Goal: Obtain resource: Obtain resource

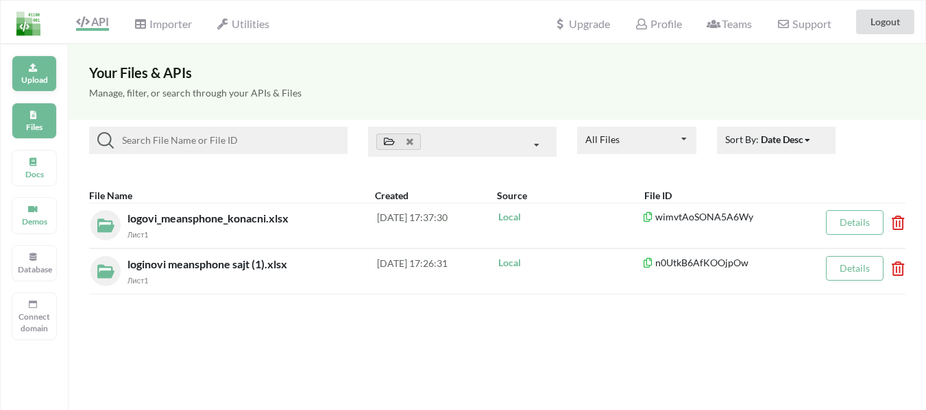
click at [29, 85] on p "Upload" at bounding box center [34, 80] width 33 height 12
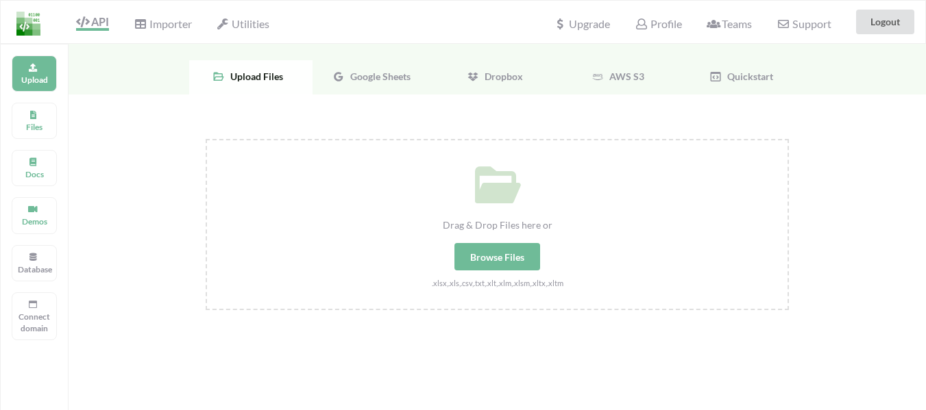
click at [368, 84] on div "Google Sheets" at bounding box center [373, 77] width 123 height 34
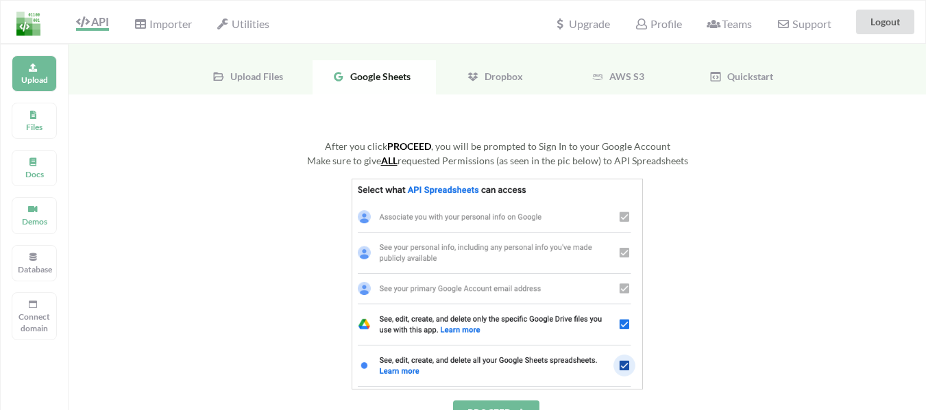
click at [379, 71] on span "Google Sheets" at bounding box center [378, 77] width 66 height 12
drag, startPoint x: 373, startPoint y: 76, endPoint x: 386, endPoint y: 112, distance: 38.6
click at [382, 107] on div "Upload Files Google Sheets Dropbox AWS S3 Quickstart After you click PROCEED , …" at bounding box center [497, 399] width 857 height 711
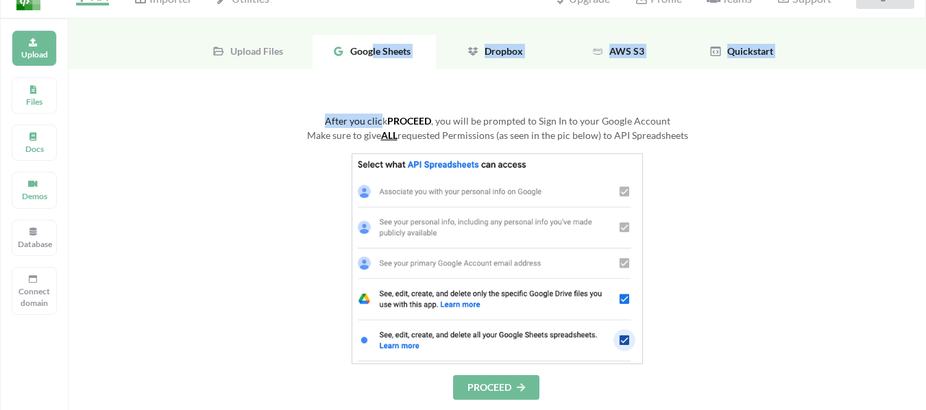
scroll to position [69, 0]
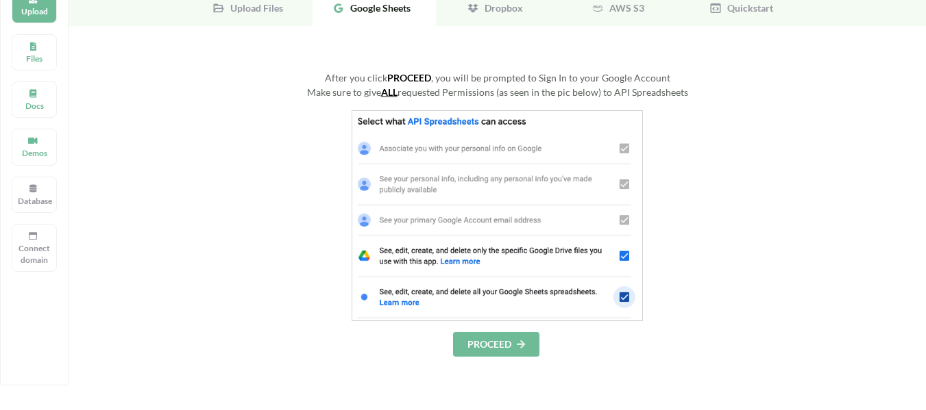
click at [282, 206] on div at bounding box center [497, 215] width 583 height 211
click at [478, 342] on button "PROCEED" at bounding box center [496, 344] width 86 height 25
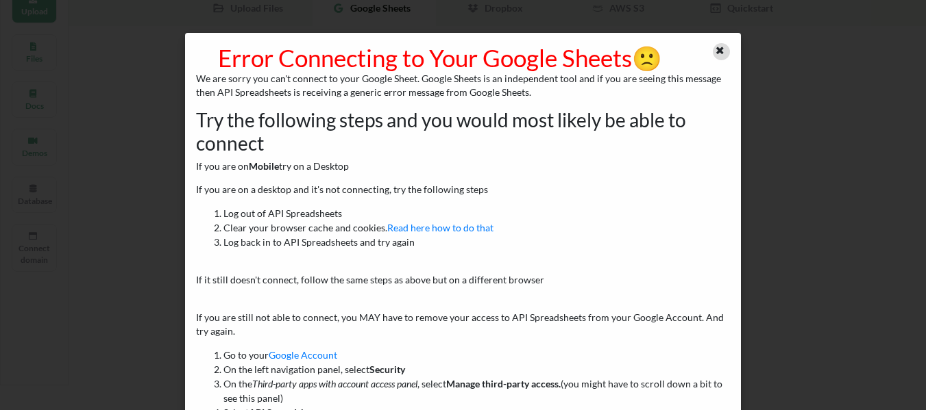
click at [717, 46] on icon at bounding box center [720, 49] width 12 height 10
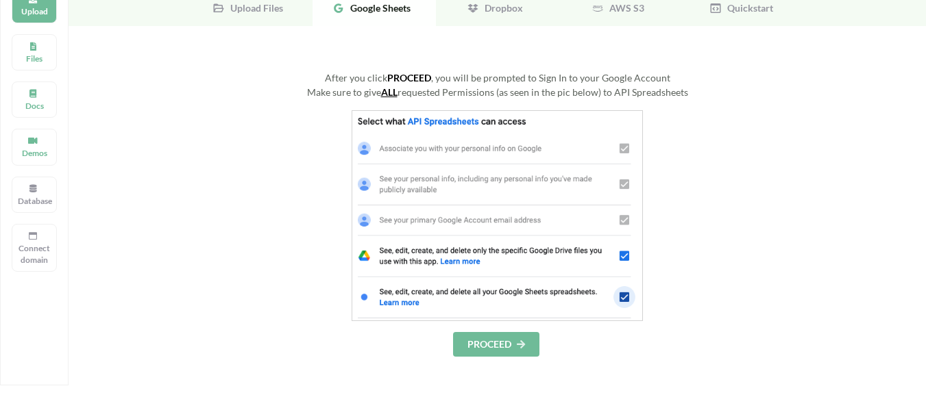
scroll to position [0, 0]
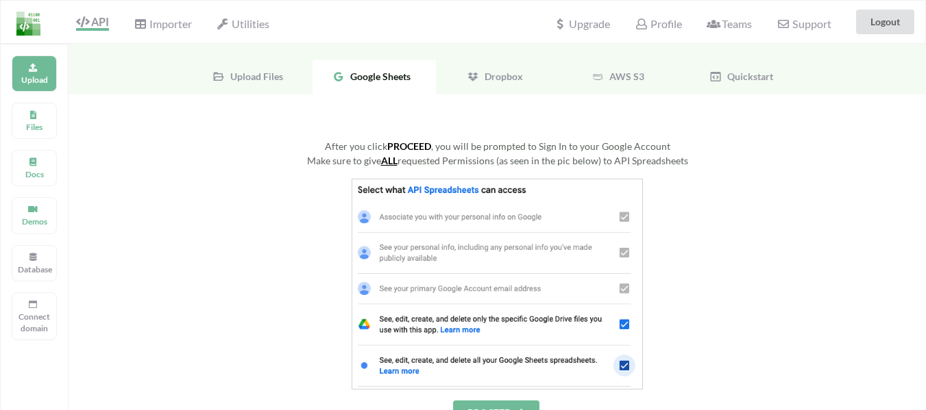
click at [494, 72] on span "Dropbox" at bounding box center [501, 77] width 44 height 12
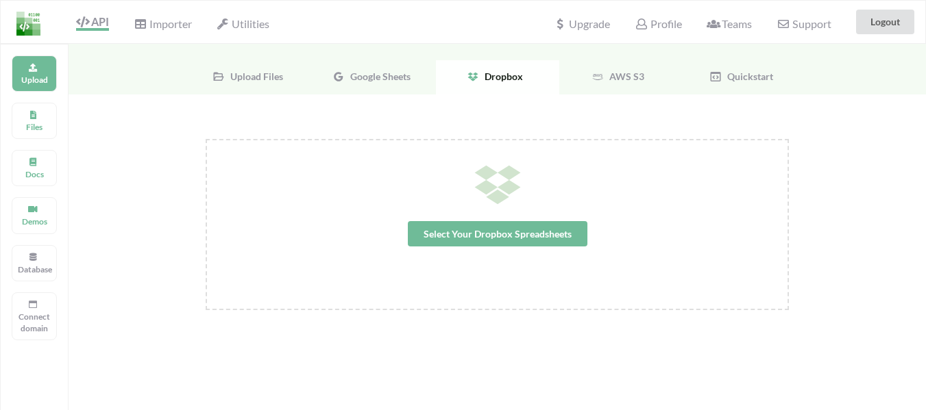
click at [619, 73] on span "AWS S3" at bounding box center [624, 77] width 40 height 12
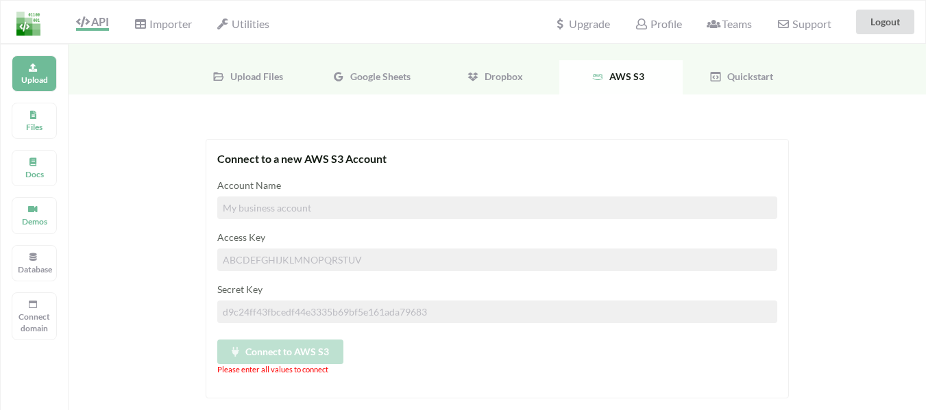
click at [726, 82] on div "Quickstart" at bounding box center [743, 77] width 123 height 34
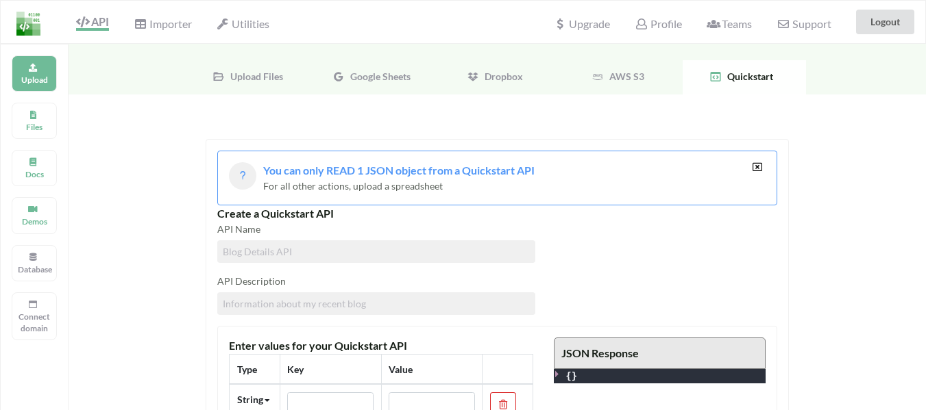
click at [284, 75] on div "Upload Files" at bounding box center [250, 77] width 123 height 34
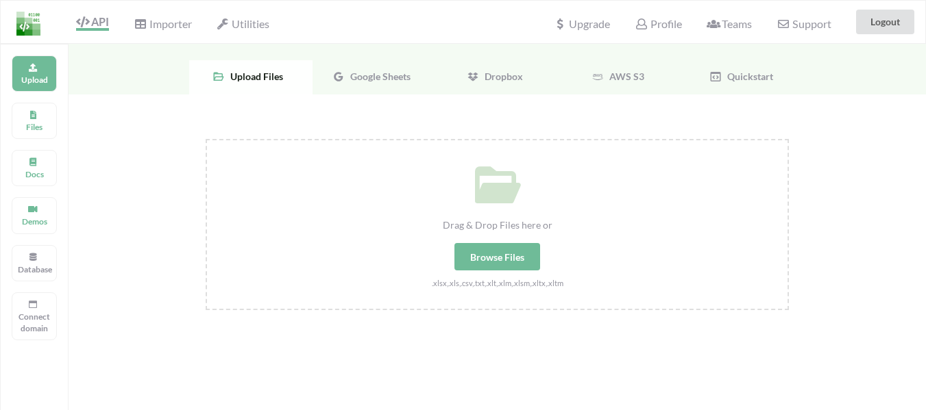
click at [357, 93] on div "Google Sheets" at bounding box center [373, 77] width 123 height 34
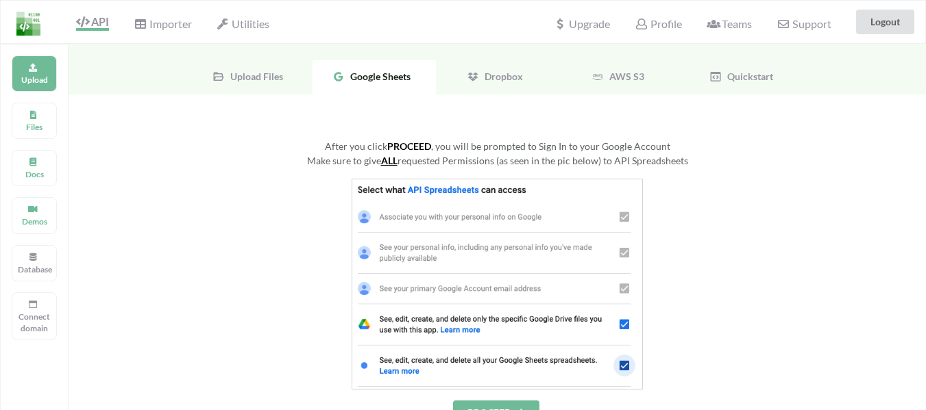
click at [206, 79] on div "Upload Files" at bounding box center [250, 77] width 123 height 34
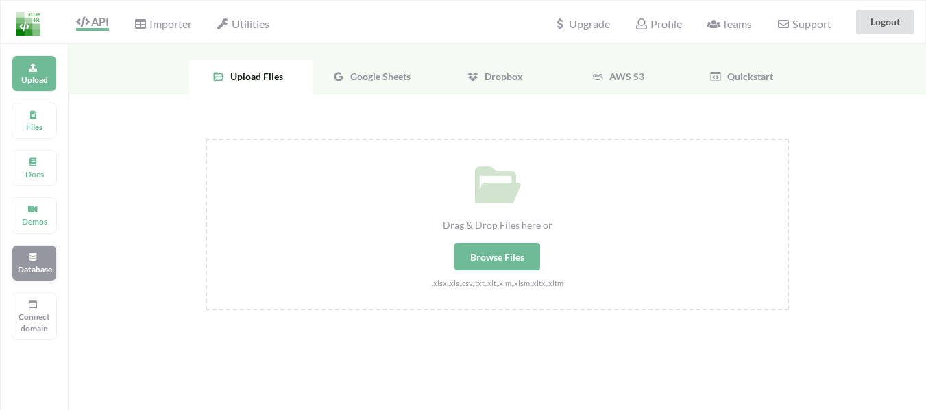
click at [39, 277] on div "Database" at bounding box center [34, 263] width 45 height 36
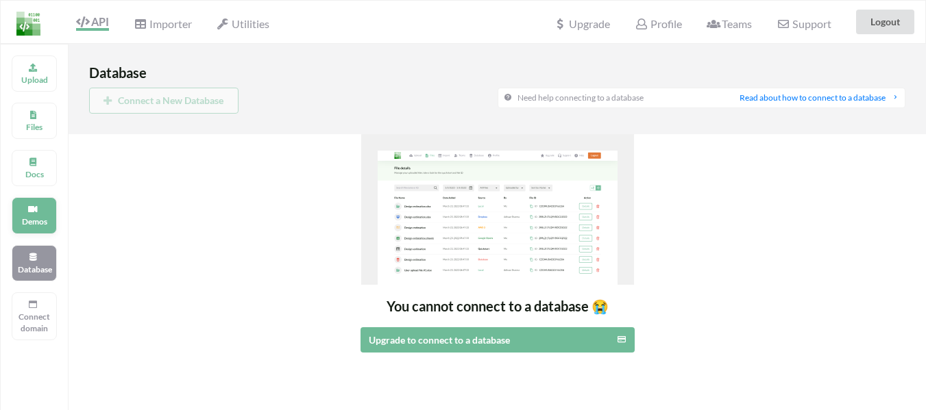
click at [35, 228] on div "Demos" at bounding box center [34, 215] width 45 height 36
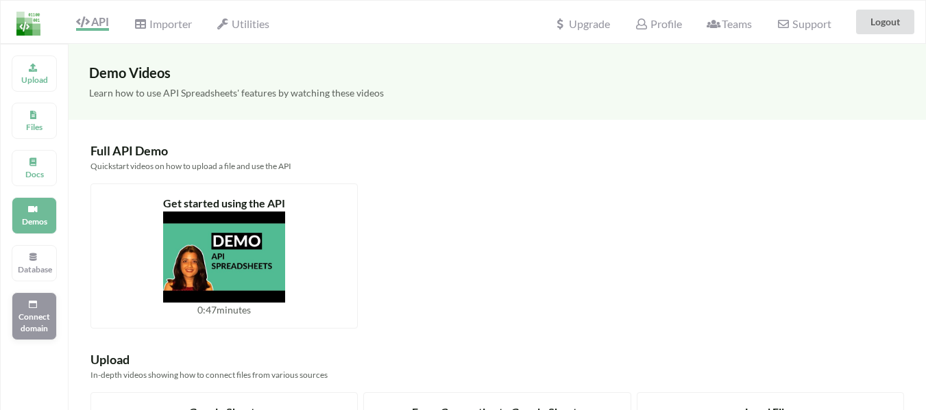
click at [24, 322] on p "Connect domain" at bounding box center [34, 322] width 33 height 23
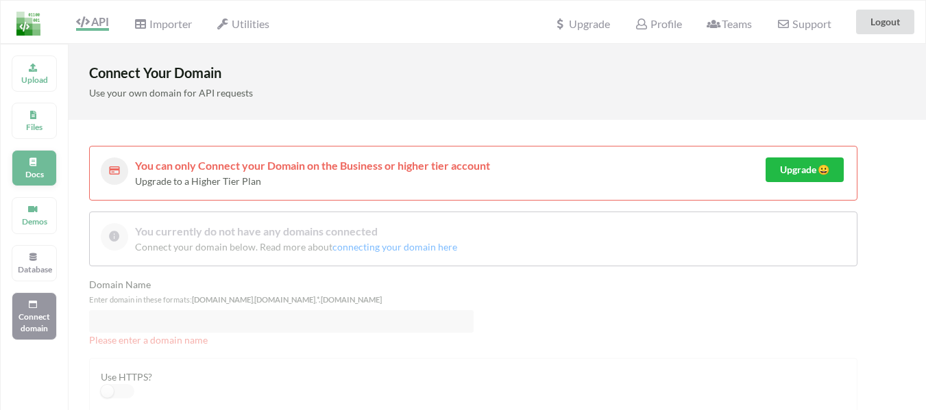
click at [33, 154] on div "Docs" at bounding box center [34, 168] width 45 height 36
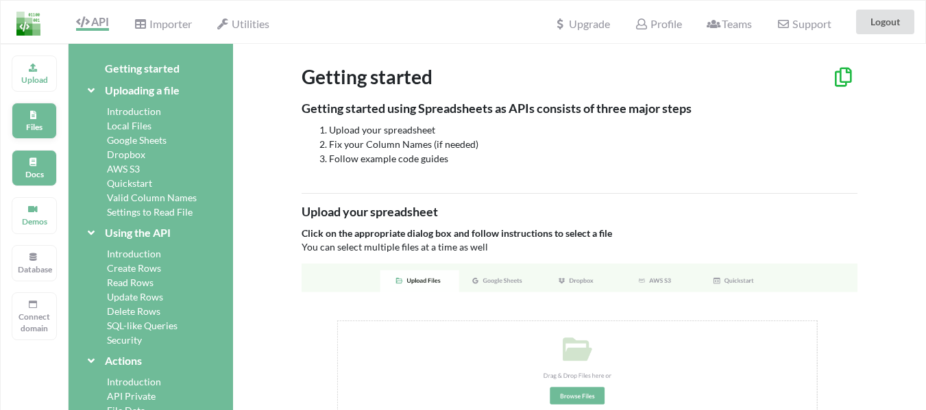
click at [19, 124] on p "Files" at bounding box center [34, 127] width 33 height 12
